Goal: Information Seeking & Learning: Learn about a topic

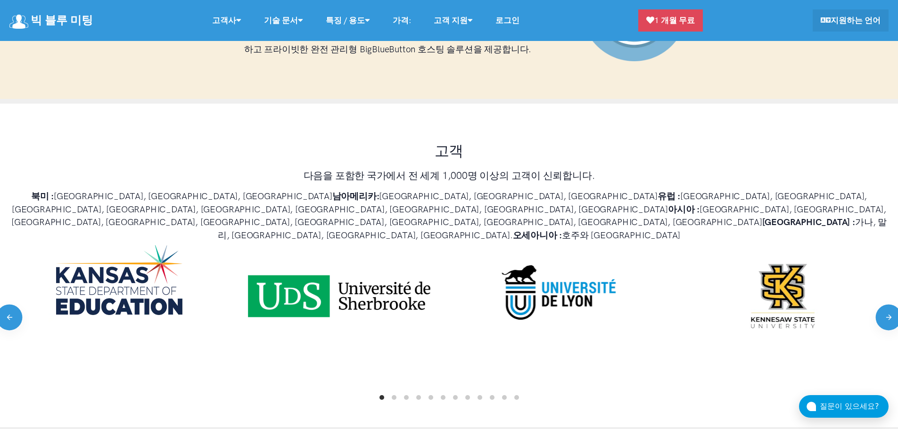
scroll to position [424, 0]
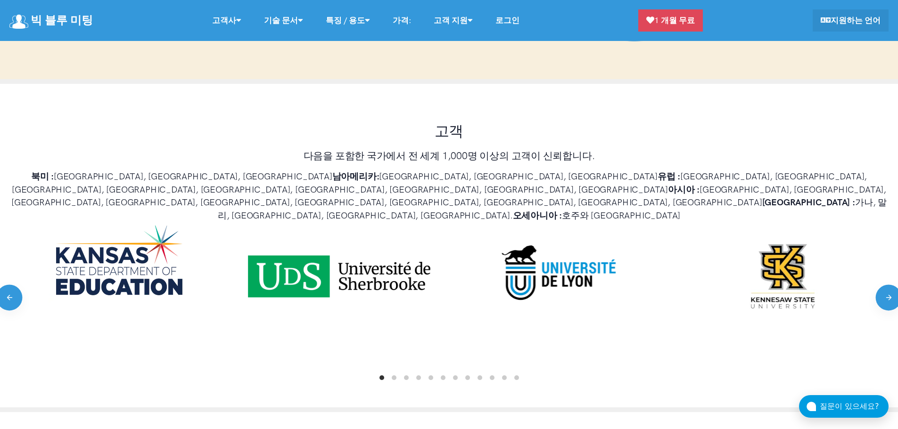
click at [224, 131] on div "고객 다음을 포함한 국가에서 전 세계 1,000명 이상의 고객이 신뢰합니다. 북미 : 미국, 캐나다, 멕시코 남아메리카: 아르헨티나, 브라질,…" at bounding box center [449, 248] width 898 height 328
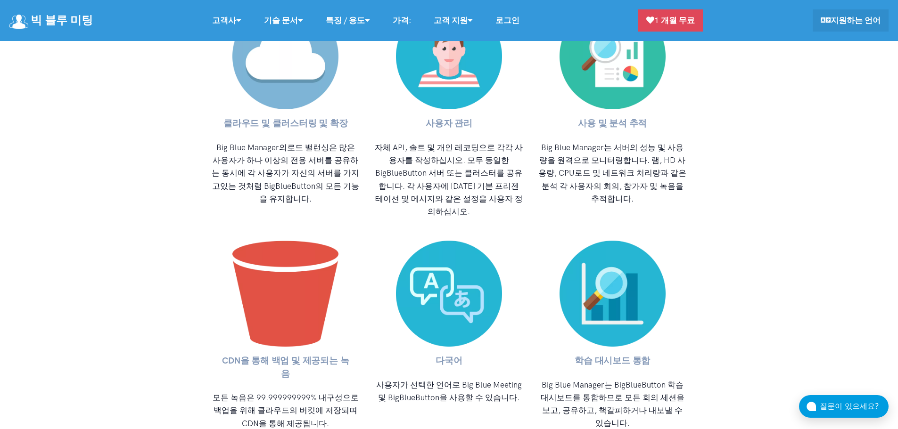
scroll to position [3911, 0]
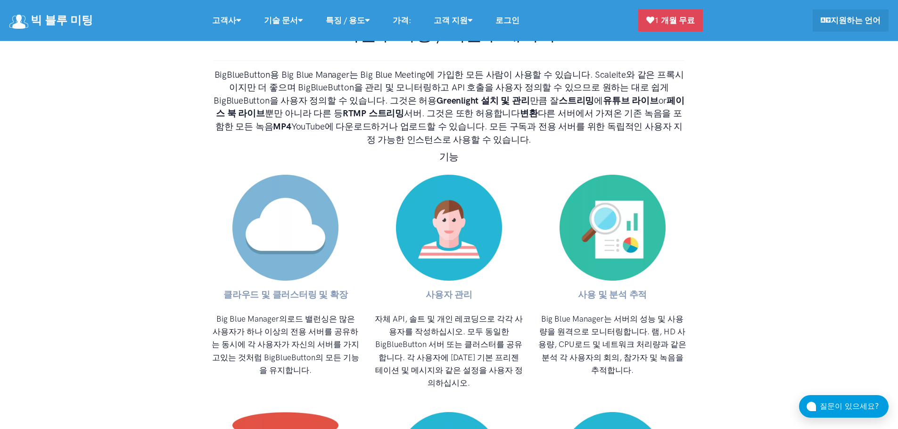
click at [410, 21] on link "가격:" at bounding box center [401, 20] width 41 height 20
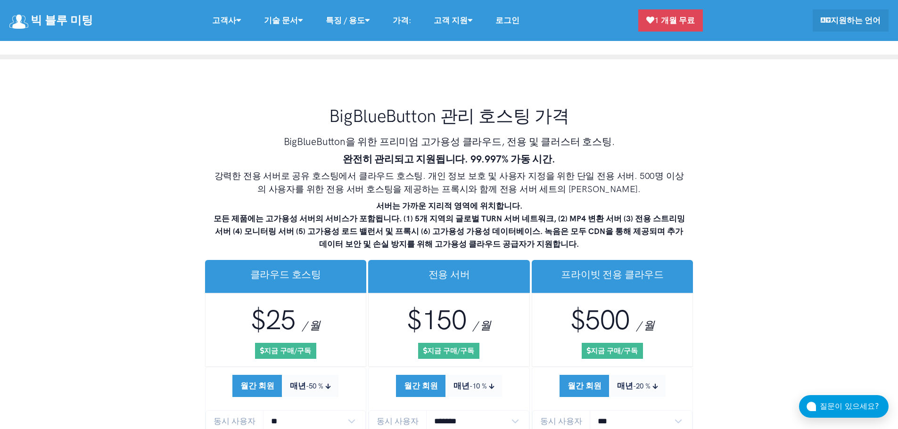
scroll to position [5432, 0]
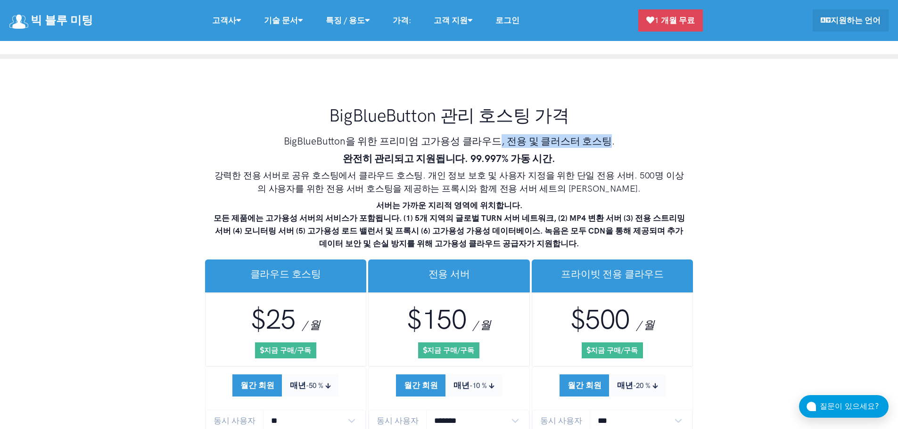
drag, startPoint x: 498, startPoint y: 121, endPoint x: 611, endPoint y: 128, distance: 113.3
click at [611, 134] on h3 "BigBlueButton을 위한 프리미엄 고가용성 클라우드, 전용 및 클러스터 호스팅." at bounding box center [448, 141] width 471 height 14
drag, startPoint x: 384, startPoint y: 146, endPoint x: 437, endPoint y: 146, distance: 53.2
click at [437, 153] on strong "완전히 관리되고 지원됩니다. 99.997% 가동 시간." at bounding box center [449, 159] width 213 height 12
drag, startPoint x: 261, startPoint y: 159, endPoint x: 422, endPoint y: 155, distance: 161.7
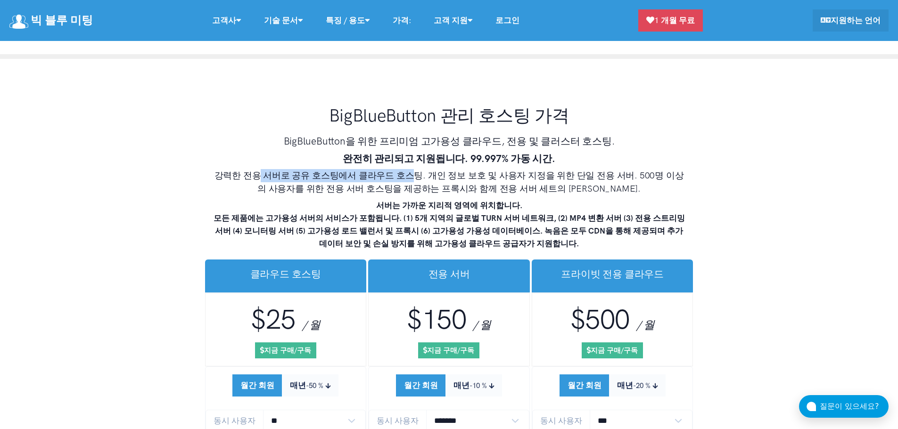
click at [420, 169] on h4 "강력한 전용 서버로 공유 호스팅에서 클라우드 호스팅. 개인 정보 보호 및 사용자 지정을 위한 단일 전용 서버. 500명 이상의 사용자를 위한 …" at bounding box center [448, 182] width 471 height 26
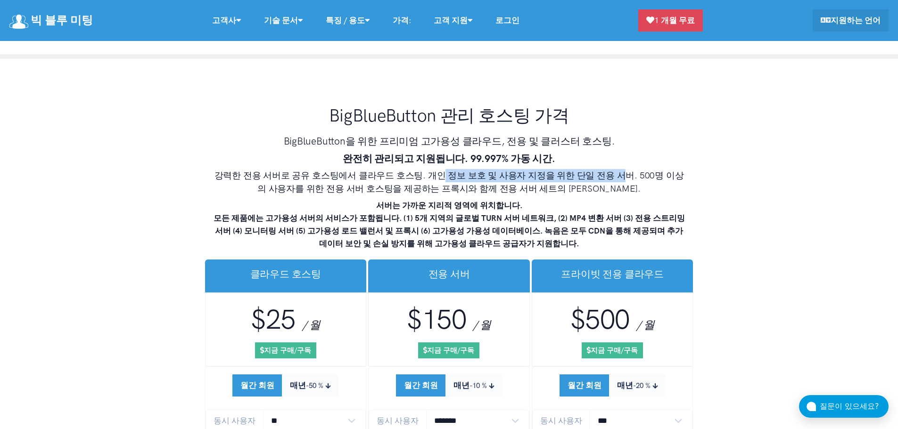
drag, startPoint x: 446, startPoint y: 154, endPoint x: 623, endPoint y: 155, distance: 177.6
click at [623, 169] on h4 "강력한 전용 서버로 공유 호스팅에서 클라우드 호스팅. 개인 정보 보호 및 사용자 지정을 위한 단일 전용 서버. 500명 이상의 사용자를 위한 …" at bounding box center [448, 182] width 471 height 26
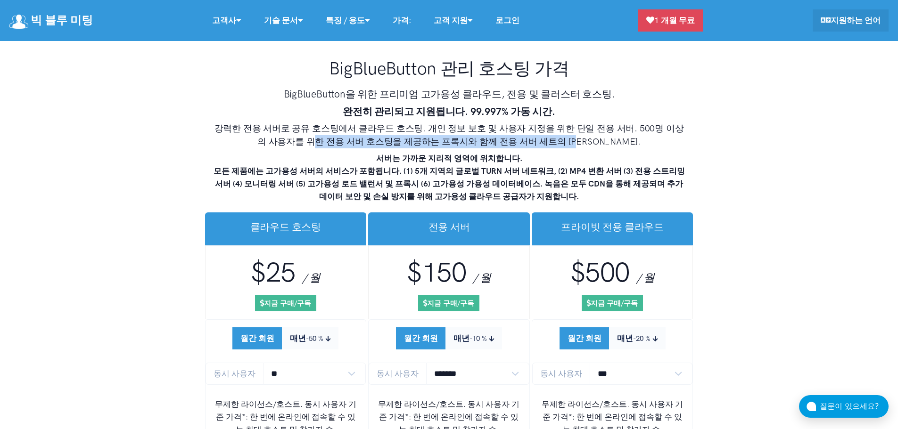
drag, startPoint x: 316, startPoint y: 123, endPoint x: 589, endPoint y: 125, distance: 272.8
click at [583, 125] on h4 "강력한 전용 서버로 공유 호스팅에서 클라우드 호스팅. 개인 정보 보호 및 사용자 지정을 위한 단일 전용 서버. 500명 이상의 사용자를 위한 …" at bounding box center [448, 135] width 471 height 26
drag, startPoint x: 419, startPoint y: 141, endPoint x: 433, endPoint y: 141, distance: 13.2
click at [433, 154] on strong "서버는 가까운 지리적 영역에 위치합니다. 모든 제품에는 고가용성 서버의 서비스가 포함됩니다. (1) 5개 지역의 글로벌 TURN 서버 네트워크…" at bounding box center [448, 178] width 471 height 48
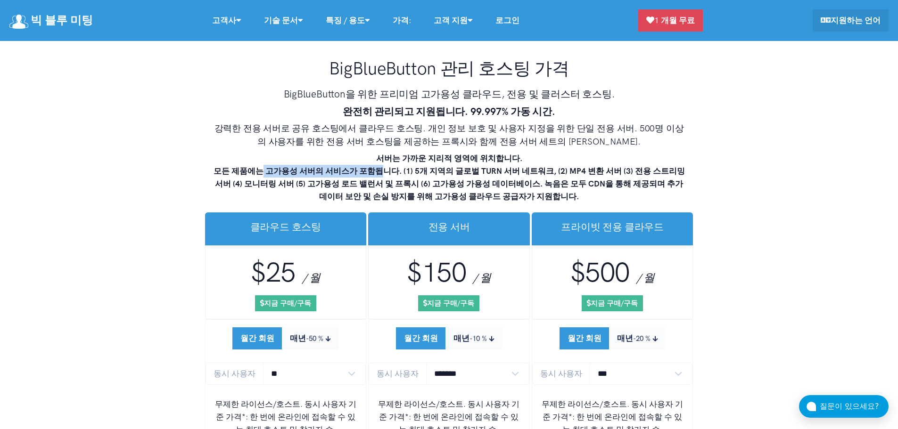
drag, startPoint x: 262, startPoint y: 154, endPoint x: 390, endPoint y: 154, distance: 127.7
click at [390, 154] on strong "서버는 가까운 지리적 영역에 위치합니다. 모든 제품에는 고가용성 서버의 서비스가 포함됩니다. (1) 5개 지역의 글로벌 TURN 서버 네트워크…" at bounding box center [448, 178] width 471 height 48
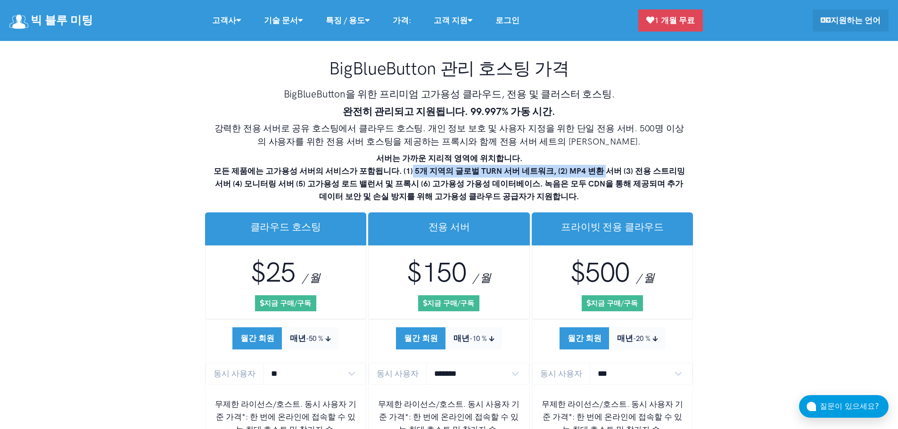
drag, startPoint x: 422, startPoint y: 154, endPoint x: 619, endPoint y: 150, distance: 197.5
click at [619, 154] on strong "서버는 가까운 지리적 영역에 위치합니다. 모든 제품에는 고가용성 서버의 서비스가 포함됩니다. (1) 5개 지역의 글로벌 TURN 서버 네트워크…" at bounding box center [448, 178] width 471 height 48
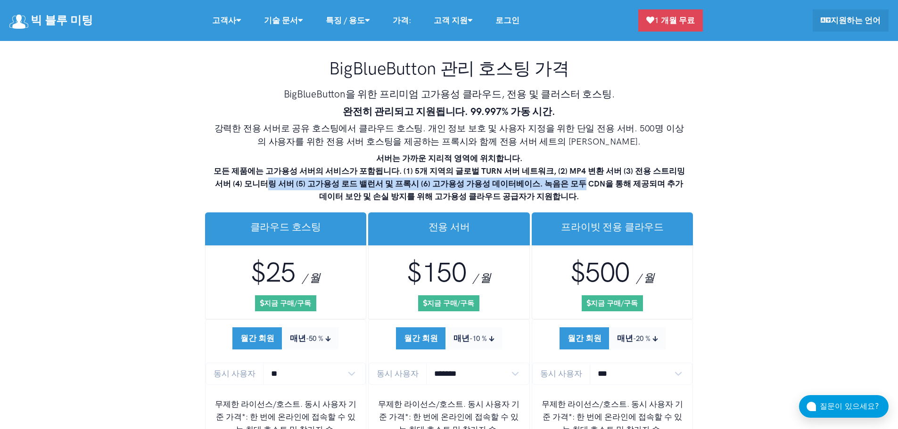
drag, startPoint x: 294, startPoint y: 165, endPoint x: 625, endPoint y: 168, distance: 331.7
click at [625, 168] on strong "서버는 가까운 지리적 영역에 위치합니다. 모든 제품에는 고가용성 서버의 서비스가 포함됩니다. (1) 5개 지역의 글로벌 TURN 서버 네트워크…" at bounding box center [448, 178] width 471 height 48
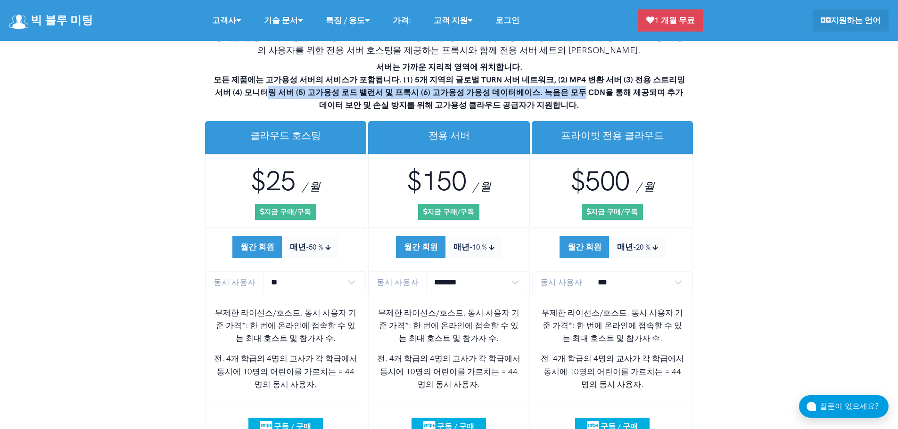
scroll to position [5573, 0]
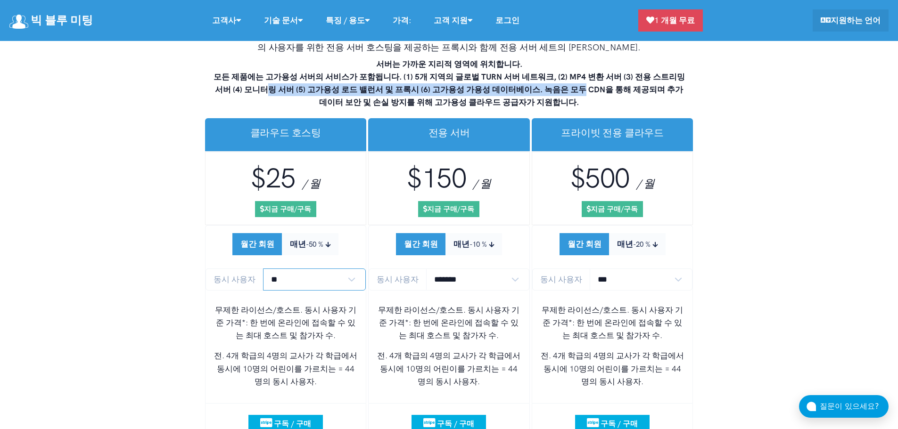
click at [297, 269] on select "** ** ** ** *** ***" at bounding box center [314, 280] width 103 height 22
click at [263, 269] on select "** ** ** ** *** ***" at bounding box center [314, 280] width 103 height 22
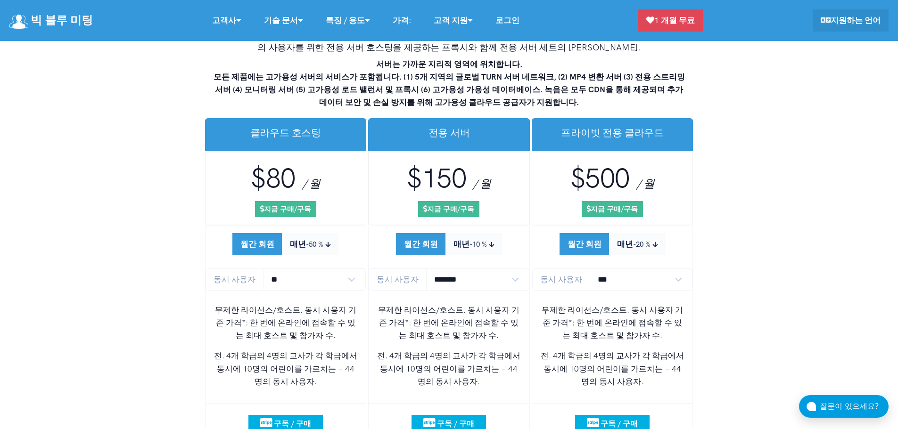
click at [307, 269] on select "** ** ** ** *** ***" at bounding box center [314, 280] width 103 height 22
select select "*"
click at [263, 269] on select "** ** ** ** *** ***" at bounding box center [314, 280] width 103 height 22
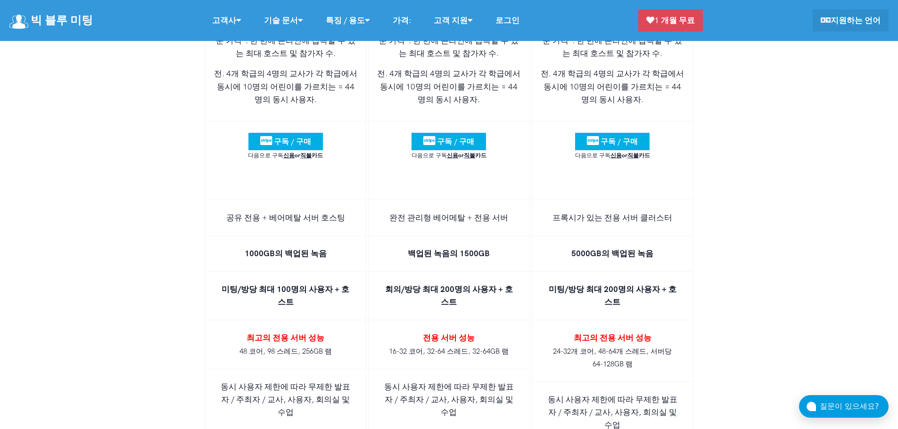
scroll to position [5856, 0]
drag, startPoint x: 262, startPoint y: 318, endPoint x: 297, endPoint y: 318, distance: 34.4
click at [297, 333] on strong "최고의 전용 서버 성능" at bounding box center [285, 337] width 78 height 9
drag, startPoint x: 274, startPoint y: 266, endPoint x: 321, endPoint y: 272, distance: 47.5
click at [321, 284] on strong "미팅/방당 최대 100명의 사용자 + 호스트" at bounding box center [285, 295] width 128 height 22
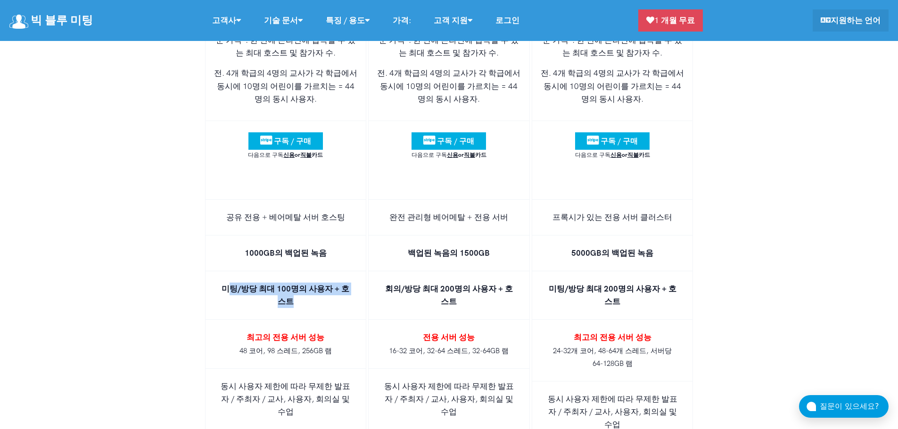
drag, startPoint x: 236, startPoint y: 270, endPoint x: 314, endPoint y: 293, distance: 82.1
click at [319, 286] on li "미팅/방당 최대 100명의 사용자 + 호스트" at bounding box center [286, 295] width 162 height 49
drag, startPoint x: 294, startPoint y: 320, endPoint x: 335, endPoint y: 343, distance: 46.8
click at [335, 343] on li "최고의 전용 서버 성능 48 코어, 98 스레드, 256GB 램" at bounding box center [286, 344] width 162 height 49
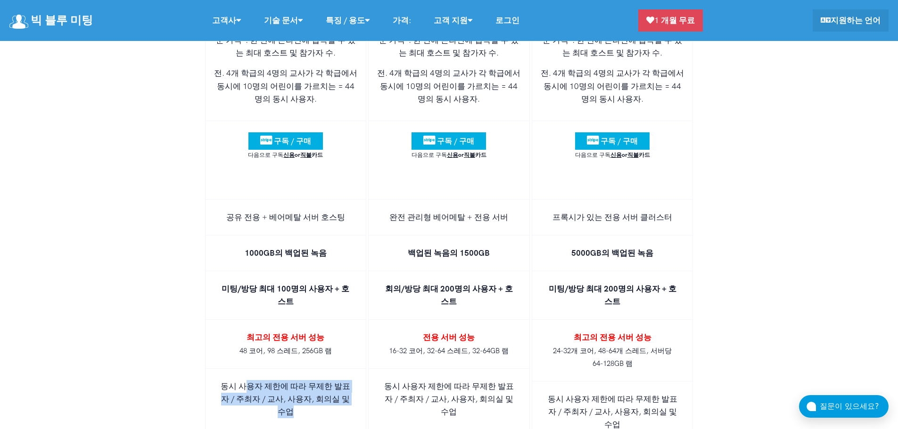
drag, startPoint x: 248, startPoint y: 365, endPoint x: 319, endPoint y: 409, distance: 83.4
click at [322, 408] on li "동시 사용자 제한에 따라 무제한 발표자 / 주최자 / 교사, 사용자, 회의실 및 수업" at bounding box center [286, 400] width 162 height 62
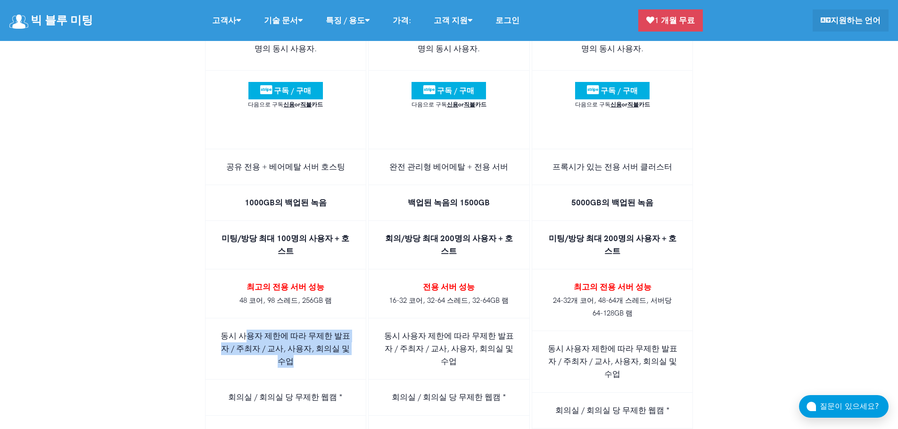
scroll to position [6045, 0]
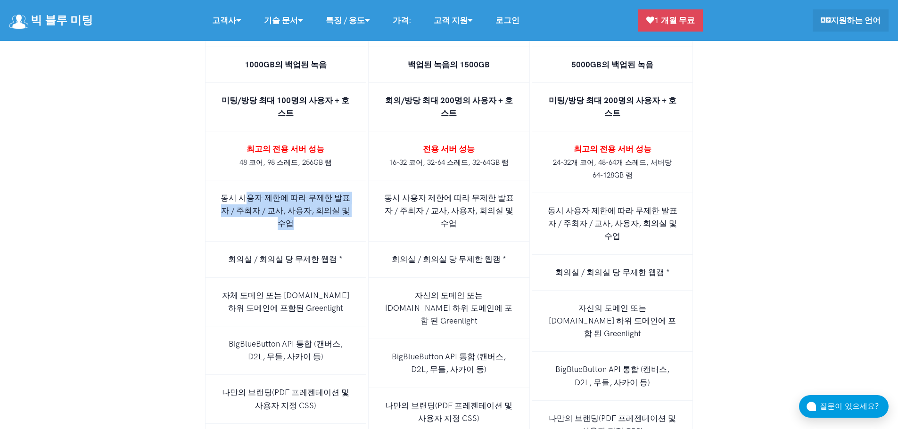
drag, startPoint x: 256, startPoint y: 275, endPoint x: 328, endPoint y: 303, distance: 77.5
click at [328, 303] on li "자체 도메인 또는 [DOMAIN_NAME] 하위 도메인에 포함된 Greenlight" at bounding box center [286, 302] width 162 height 49
click at [210, 303] on li "자체 도메인 또는 [DOMAIN_NAME] 하위 도메인에 포함된 Greenlight" at bounding box center [286, 302] width 162 height 49
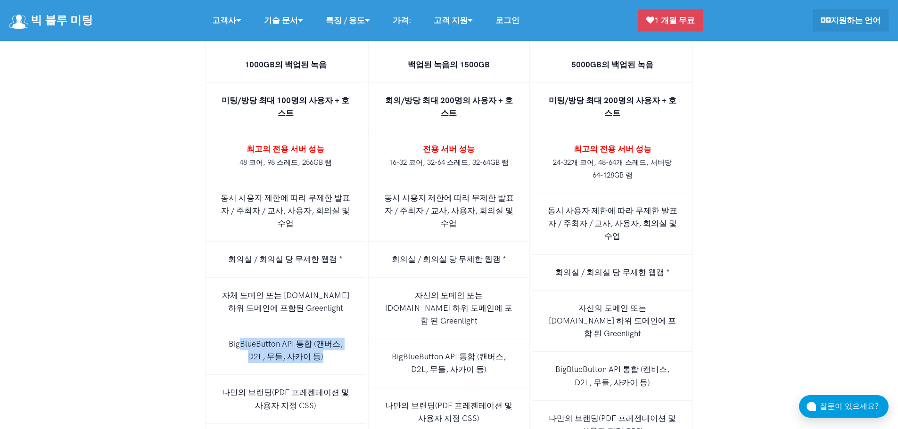
drag, startPoint x: 239, startPoint y: 338, endPoint x: 328, endPoint y: 355, distance: 90.6
click at [328, 355] on li "BigBlueButton API 통합 (캔버스, D2L, 무들, 사카이 등)" at bounding box center [286, 351] width 162 height 49
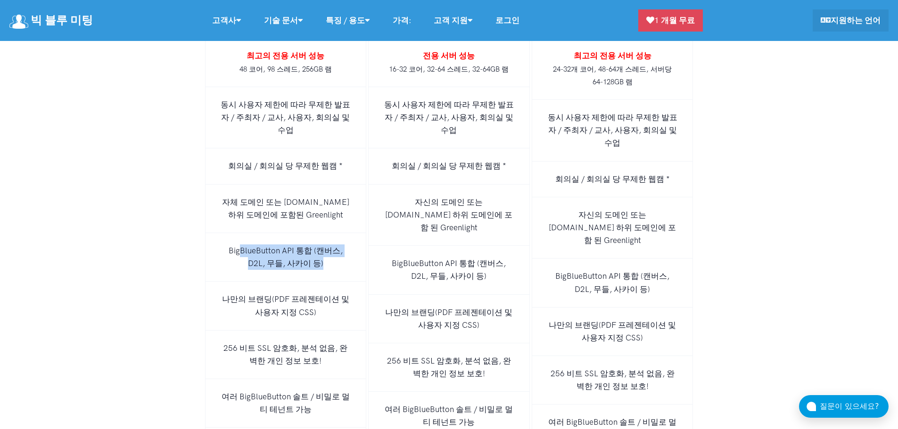
scroll to position [6139, 0]
drag, startPoint x: 258, startPoint y: 294, endPoint x: 336, endPoint y: 315, distance: 80.8
click at [336, 315] on li "나만의 브랜딩(PDF 프레젠테이션 및 사용자 지정 CSS)" at bounding box center [286, 305] width 162 height 49
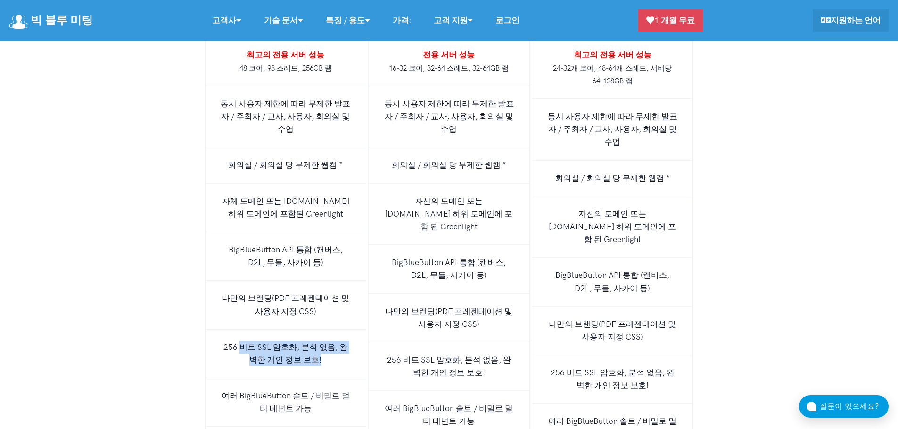
drag, startPoint x: 242, startPoint y: 341, endPoint x: 331, endPoint y: 358, distance: 90.3
click at [331, 358] on li "256 비트 SSL 암호화, 분석 없음, 완벽한 개인 정보 보호!" at bounding box center [286, 354] width 162 height 49
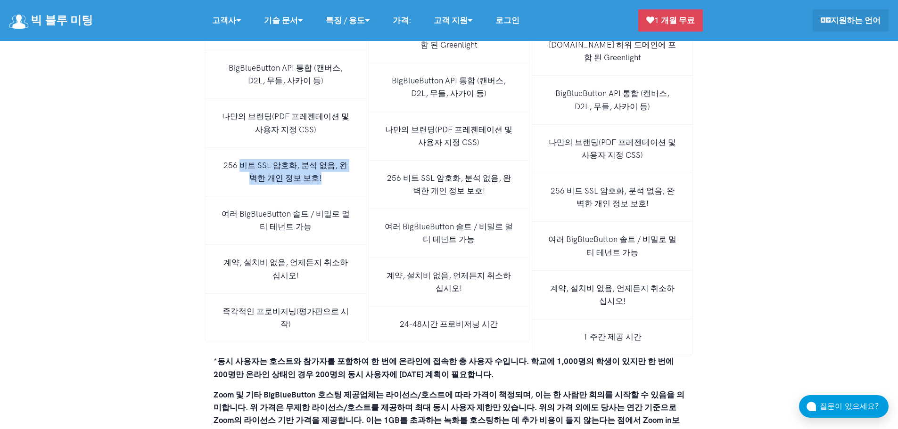
scroll to position [6327, 0]
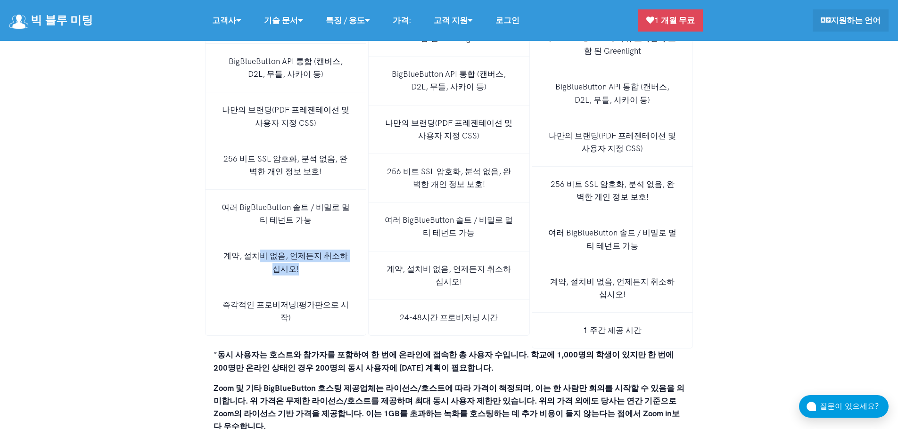
drag, startPoint x: 257, startPoint y: 249, endPoint x: 326, endPoint y: 259, distance: 70.0
click at [326, 259] on li "계약, 설치비 없음, 언제든지 취소하십시오!" at bounding box center [286, 262] width 162 height 49
drag, startPoint x: 240, startPoint y: 295, endPoint x: 328, endPoint y: 321, distance: 92.3
click at [328, 321] on li "즉각적인 프로비저닝(평가판으로 시작)" at bounding box center [286, 311] width 162 height 49
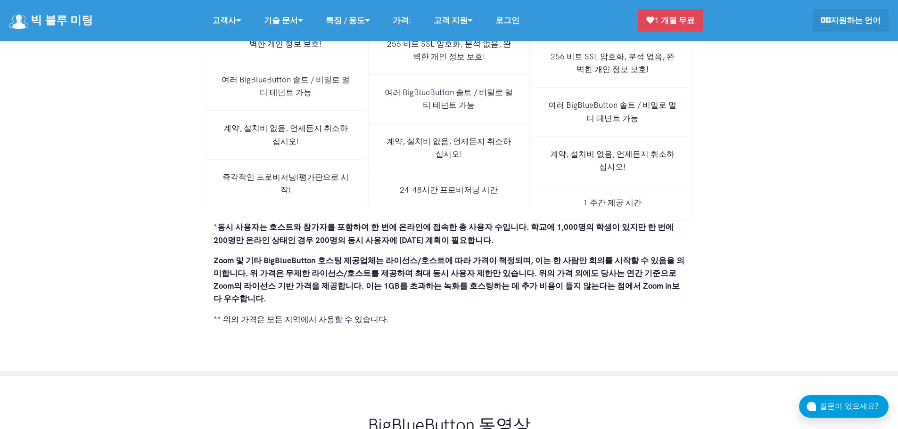
scroll to position [6469, 0]
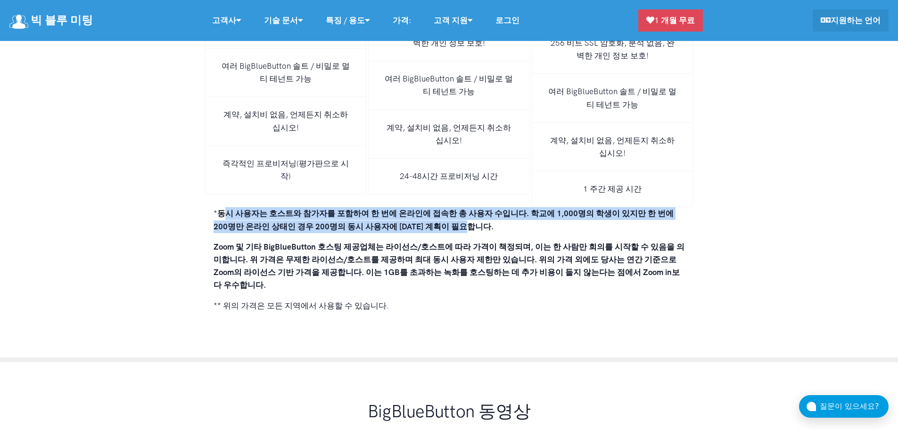
drag, startPoint x: 231, startPoint y: 195, endPoint x: 677, endPoint y: 210, distance: 446.5
click at [677, 210] on p "* 동시 사용자는 호스트와 참가자를 포함하여 한 번에 온라인에 접속한 총 사용자 수입니다. 학교에 1,000명의 학생이 있지만 한 번에 200…" at bounding box center [448, 219] width 471 height 25
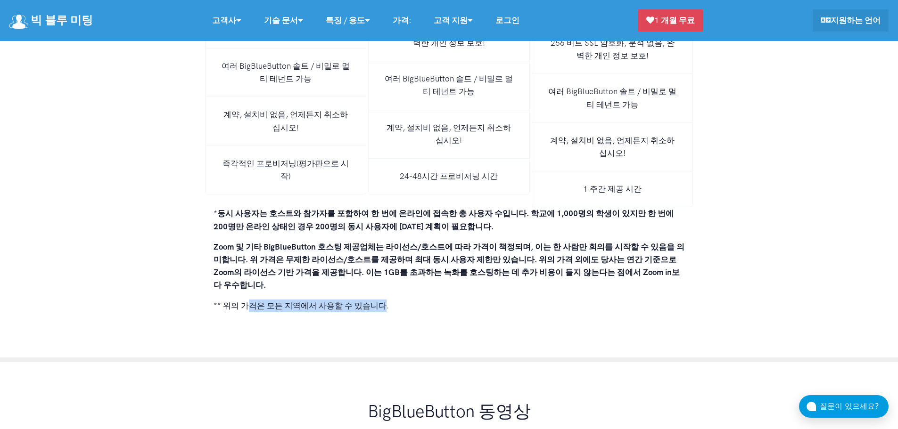
drag, startPoint x: 248, startPoint y: 288, endPoint x: 385, endPoint y: 287, distance: 137.1
click at [385, 300] on p "** 위의 가격은 모든 지역에서 사용할 수 있습니다." at bounding box center [448, 306] width 471 height 13
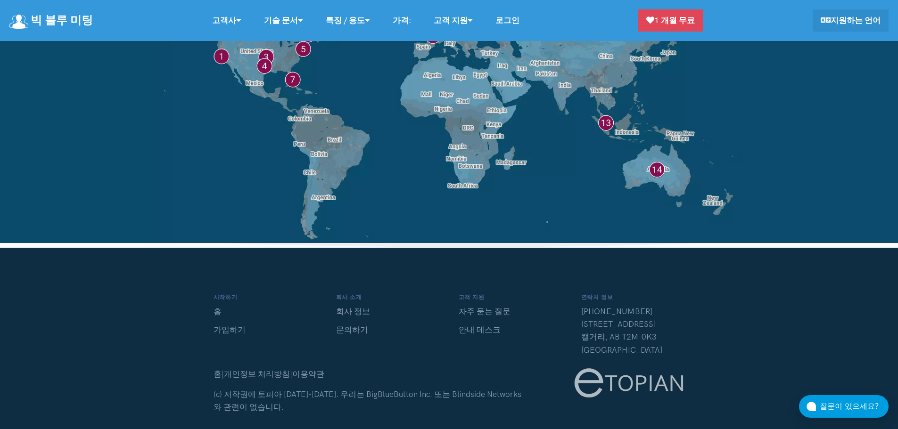
scroll to position [7458, 0]
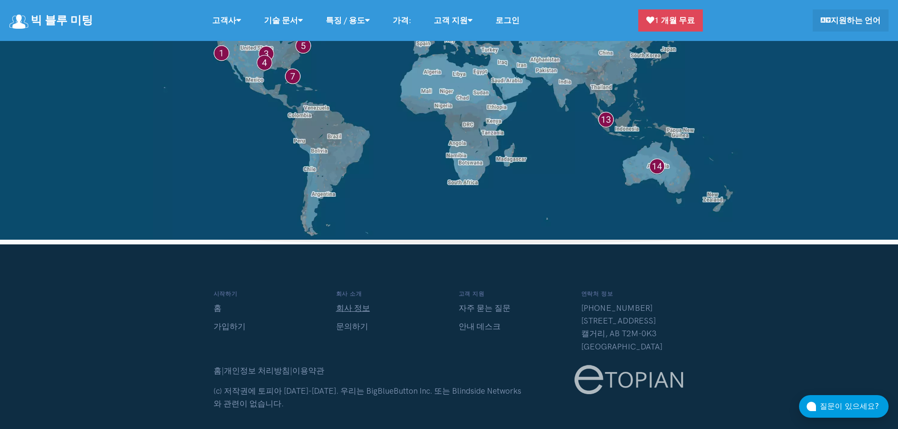
click at [364, 303] on link "회사 정보" at bounding box center [353, 307] width 34 height 9
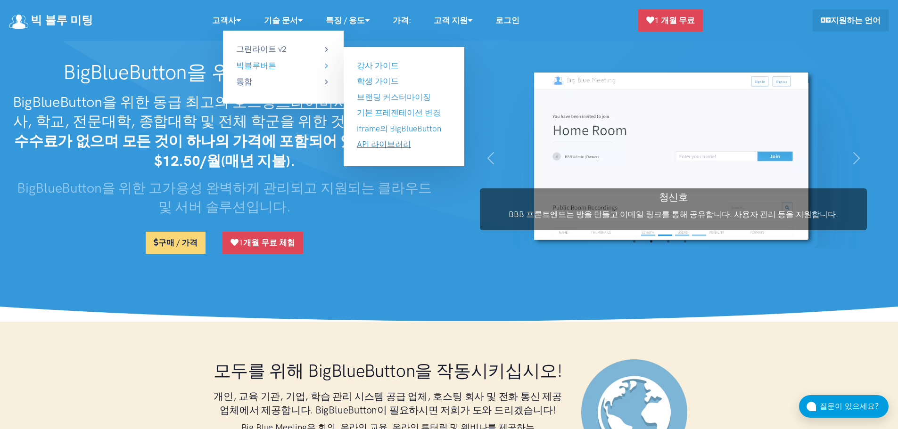
click at [383, 145] on link "API 라이브러리" at bounding box center [384, 143] width 54 height 9
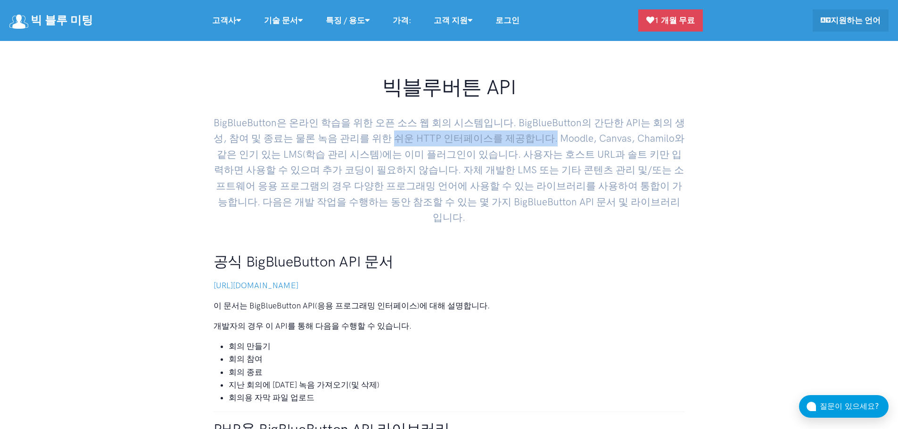
drag, startPoint x: 270, startPoint y: 139, endPoint x: 428, endPoint y: 137, distance: 158.3
click at [428, 137] on p "BigBlueButton은 온라인 학습을 위한 오픈 소스 웹 회의 시스템입니다. BigBlueButton의 간단한 API는 회의 생성, 참여 …" at bounding box center [448, 166] width 471 height 118
drag, startPoint x: 302, startPoint y: 155, endPoint x: 323, endPoint y: 155, distance: 21.2
click at [323, 155] on p "BigBlueButton은 온라인 학습을 위한 오픈 소스 웹 회의 시스템입니다. BigBlueButton의 간단한 API는 회의 생성, 참여 …" at bounding box center [448, 166] width 471 height 118
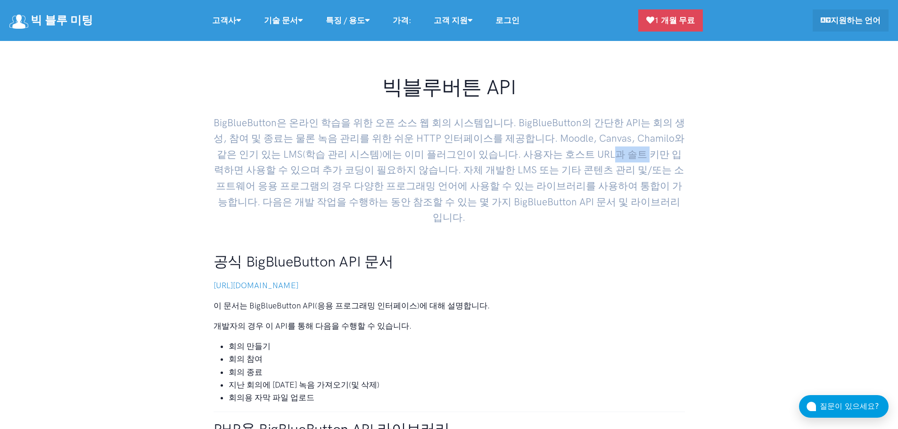
drag, startPoint x: 513, startPoint y: 153, endPoint x: 548, endPoint y: 152, distance: 35.3
click at [548, 152] on p "BigBlueButton은 온라인 학습을 위한 오픈 소스 웹 회의 시스템입니다. BigBlueButton의 간단한 API는 회의 생성, 참여 …" at bounding box center [448, 166] width 471 height 118
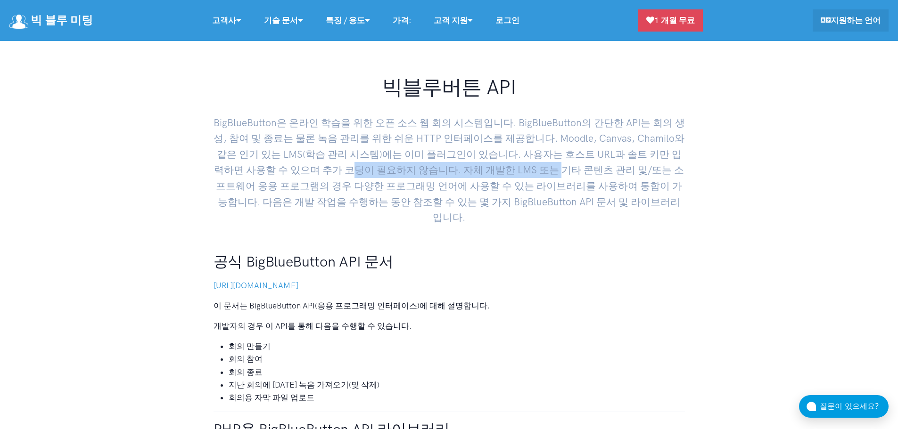
drag, startPoint x: 246, startPoint y: 169, endPoint x: 522, endPoint y: 173, distance: 275.7
click at [472, 169] on p "BigBlueButton은 온라인 학습을 위한 오픈 소스 웹 회의 시스템입니다. BigBlueButton의 간단한 API는 회의 생성, 참여 …" at bounding box center [448, 166] width 471 height 118
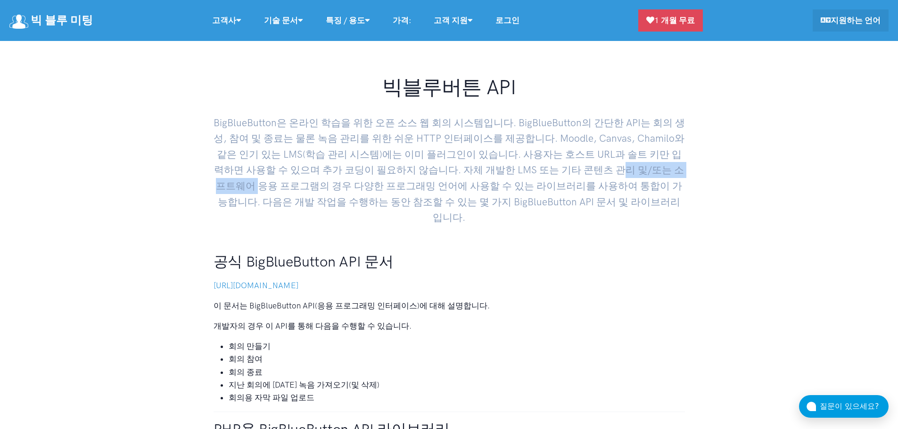
drag, startPoint x: 532, startPoint y: 173, endPoint x: 623, endPoint y: 172, distance: 90.9
click at [623, 172] on p "BigBlueButton은 온라인 학습을 위한 오픈 소스 웹 회의 시스템입니다. BigBlueButton의 간단한 API는 회의 생성, 참여 …" at bounding box center [448, 166] width 471 height 118
drag, startPoint x: 424, startPoint y: 182, endPoint x: 488, endPoint y: 213, distance: 71.5
click at [488, 213] on p "BigBlueButton은 온라인 학습을 위한 오픈 소스 웹 회의 시스템입니다. BigBlueButton의 간단한 API는 회의 생성, 참여 …" at bounding box center [448, 166] width 471 height 118
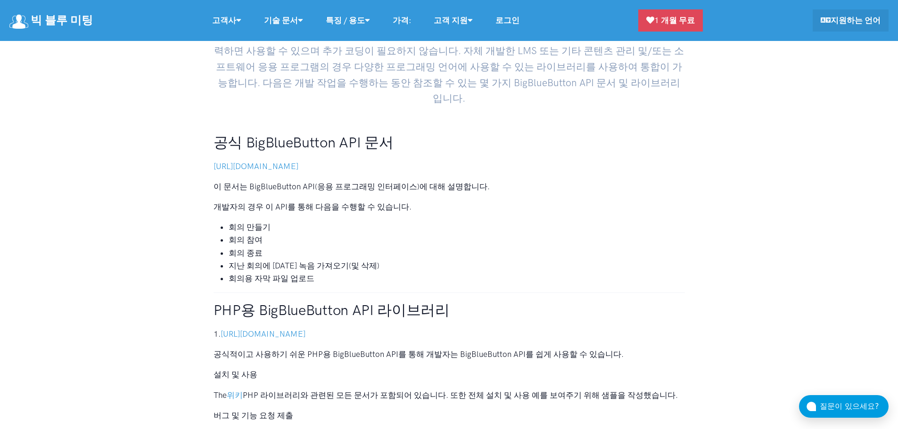
scroll to position [141, 0]
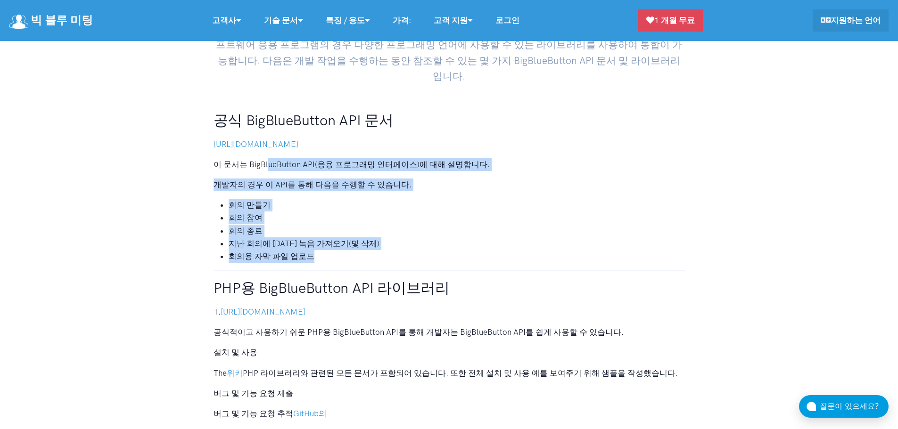
drag, startPoint x: 268, startPoint y: 167, endPoint x: 471, endPoint y: 254, distance: 220.6
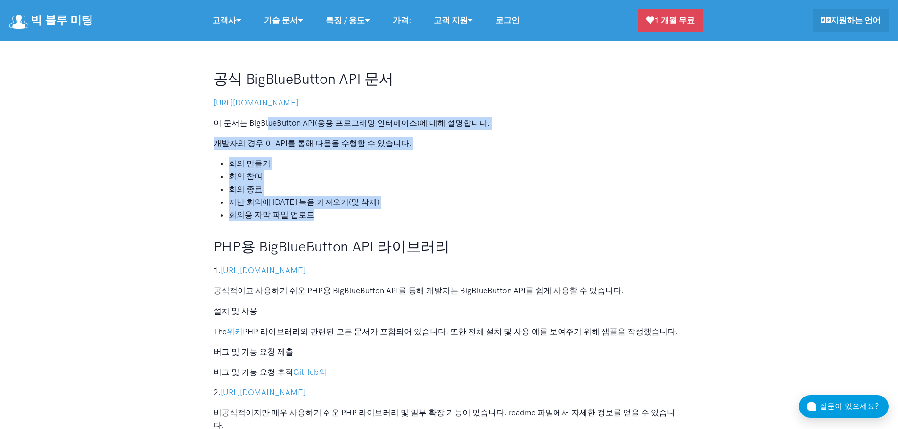
scroll to position [236, 0]
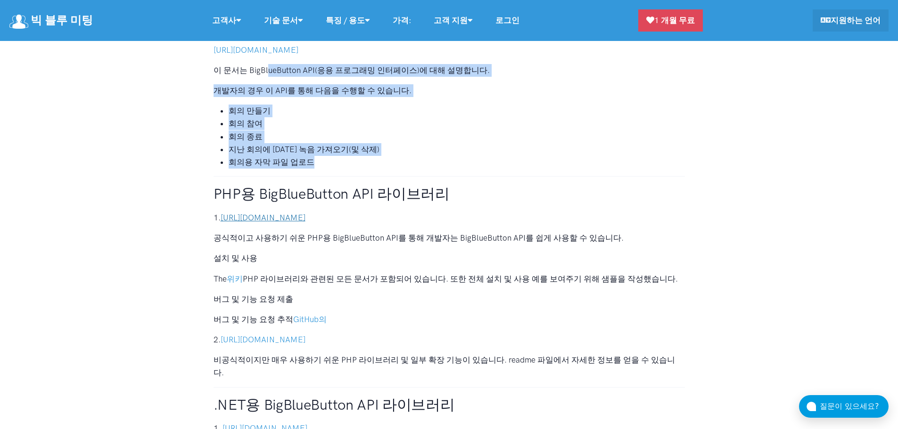
click at [283, 216] on link "https://github.com/bigbluebutton/bigbluebutton-api-php" at bounding box center [263, 217] width 85 height 9
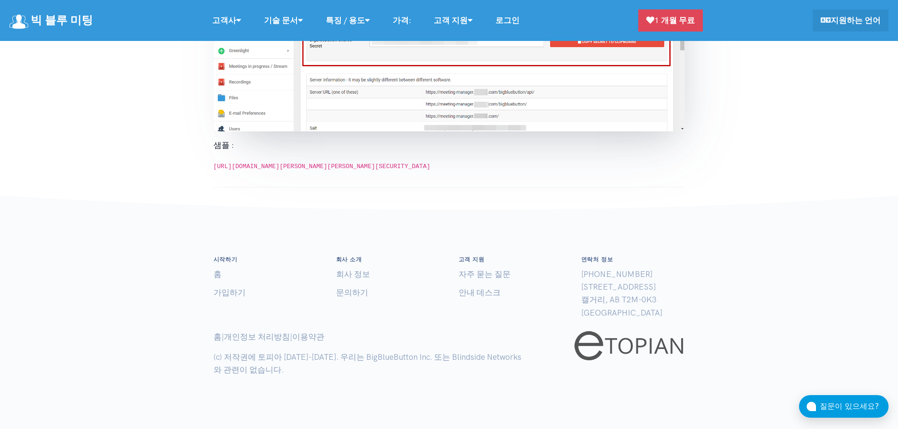
scroll to position [1366, 0]
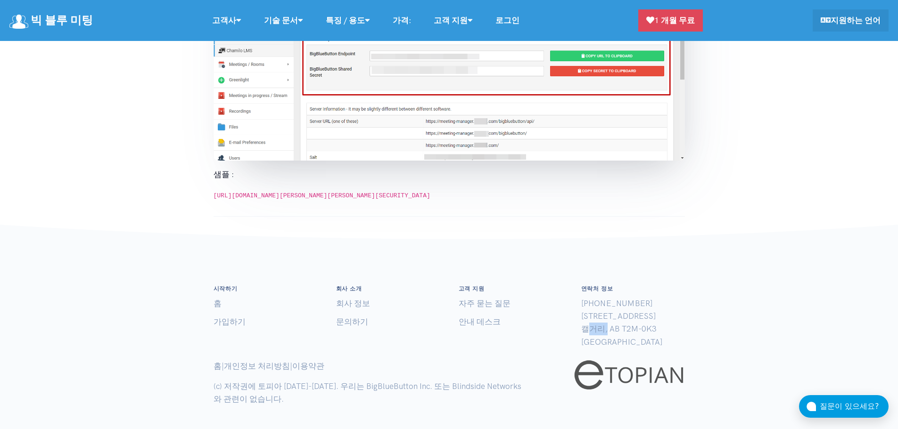
drag, startPoint x: 585, startPoint y: 353, endPoint x: 601, endPoint y: 356, distance: 16.7
click at [601, 347] on span "1-833-989 4035-918 Ave NW 캘거리, AB T2M-0K3 Canada" at bounding box center [621, 323] width 81 height 48
click at [800, 316] on footer "시작하기 홈 가입하기 회사 소개 회사 정보 문의하기 고객 지원 자주 묻는 질문 안내 데스크 1-833-989" at bounding box center [449, 348] width 898 height 219
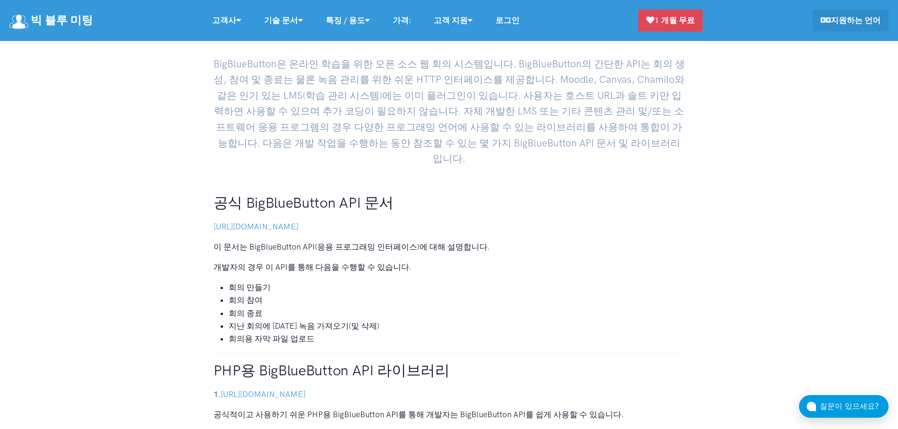
scroll to position [0, 0]
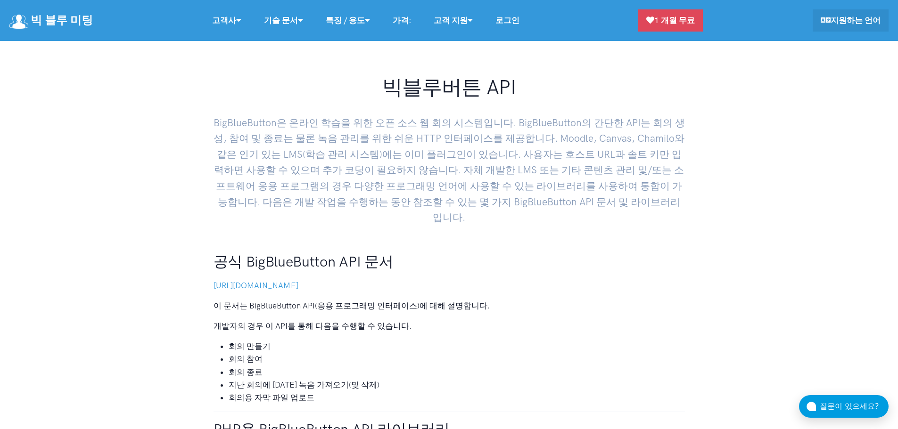
click at [433, 212] on p "BigBlueButton은 온라인 학습을 위한 오픈 소스 웹 회의 시스템입니다. BigBlueButton의 간단한 API는 회의 생성, 참여 …" at bounding box center [448, 166] width 471 height 118
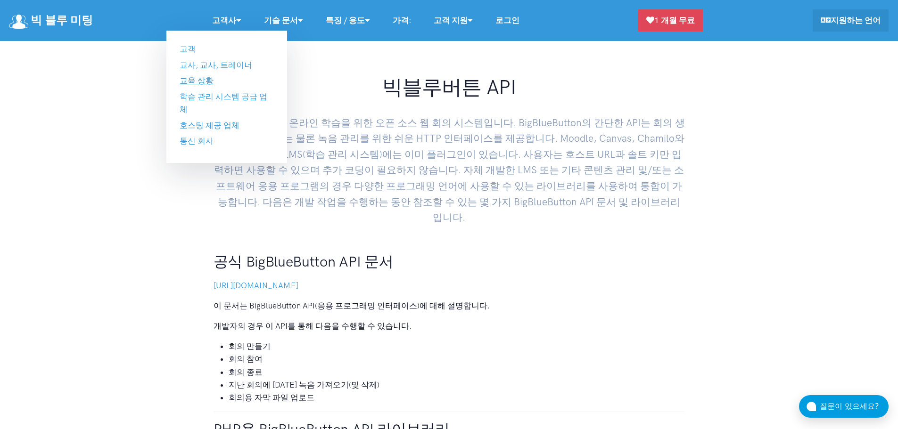
click at [198, 83] on link "교육 상황" at bounding box center [197, 80] width 34 height 9
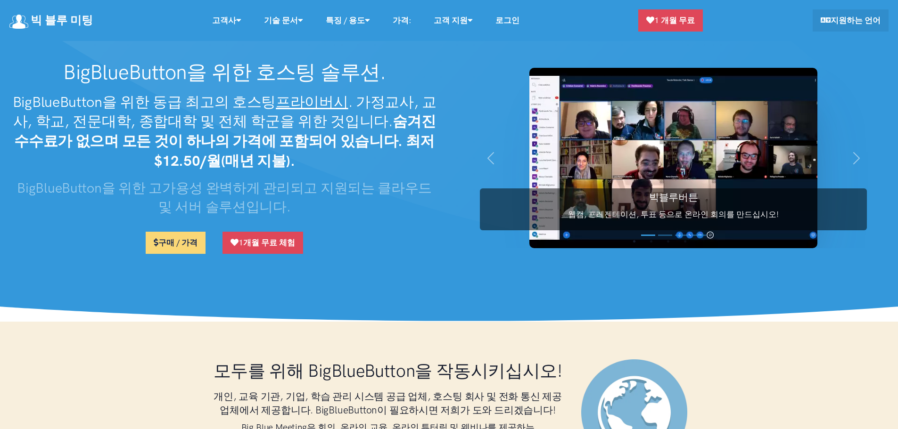
scroll to position [2127, 0]
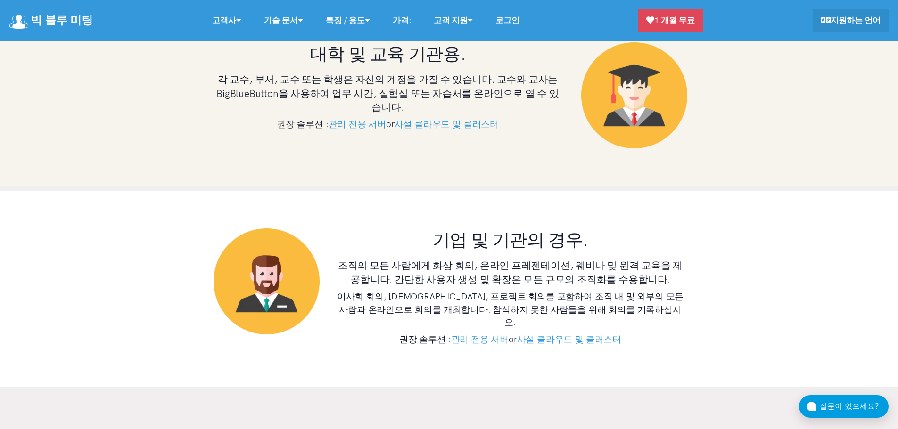
click at [17, 11] on link "빅 블루 미팅" at bounding box center [50, 20] width 83 height 20
